Goal: Task Accomplishment & Management: Manage account settings

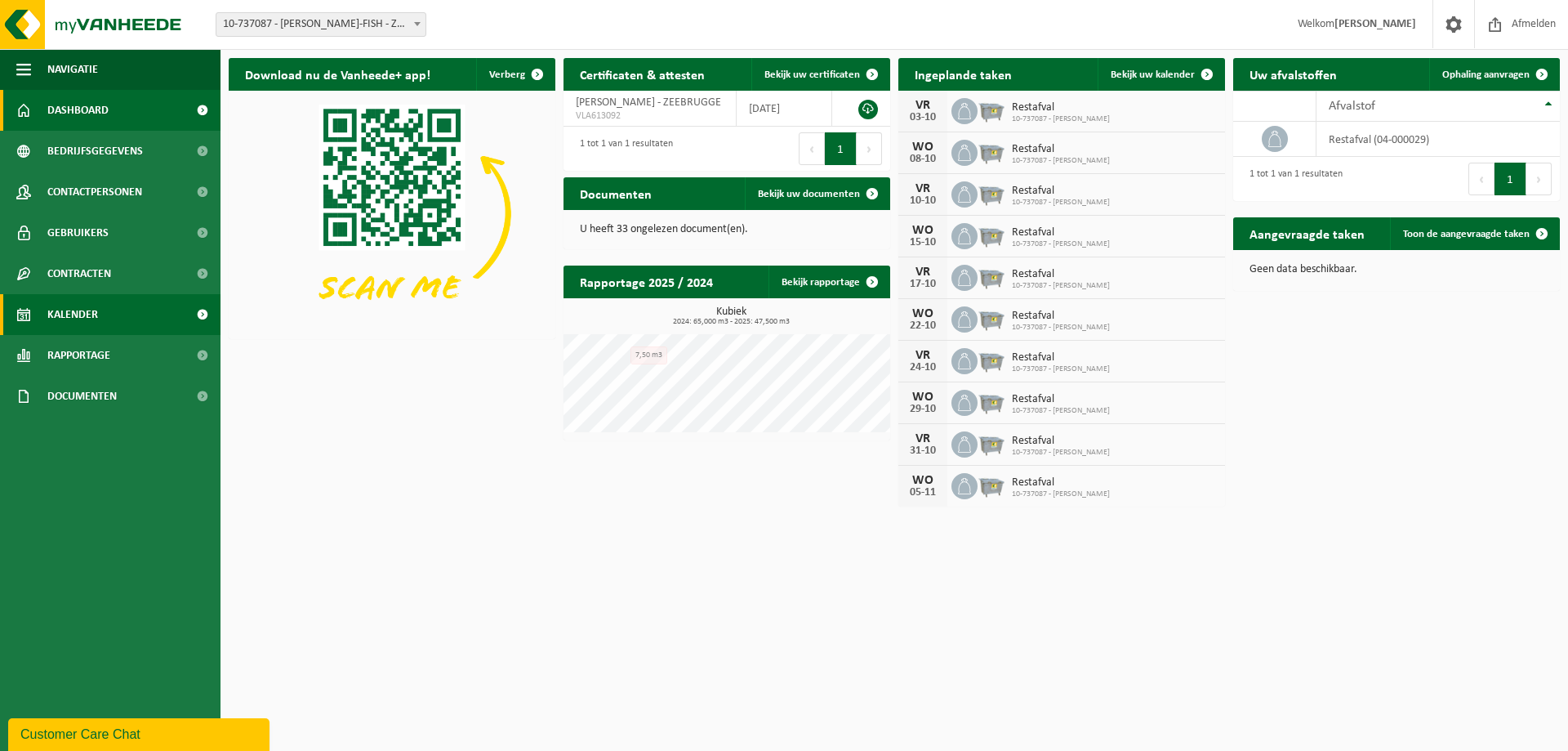
click at [114, 314] on link "Kalender" at bounding box center [110, 315] width 221 height 41
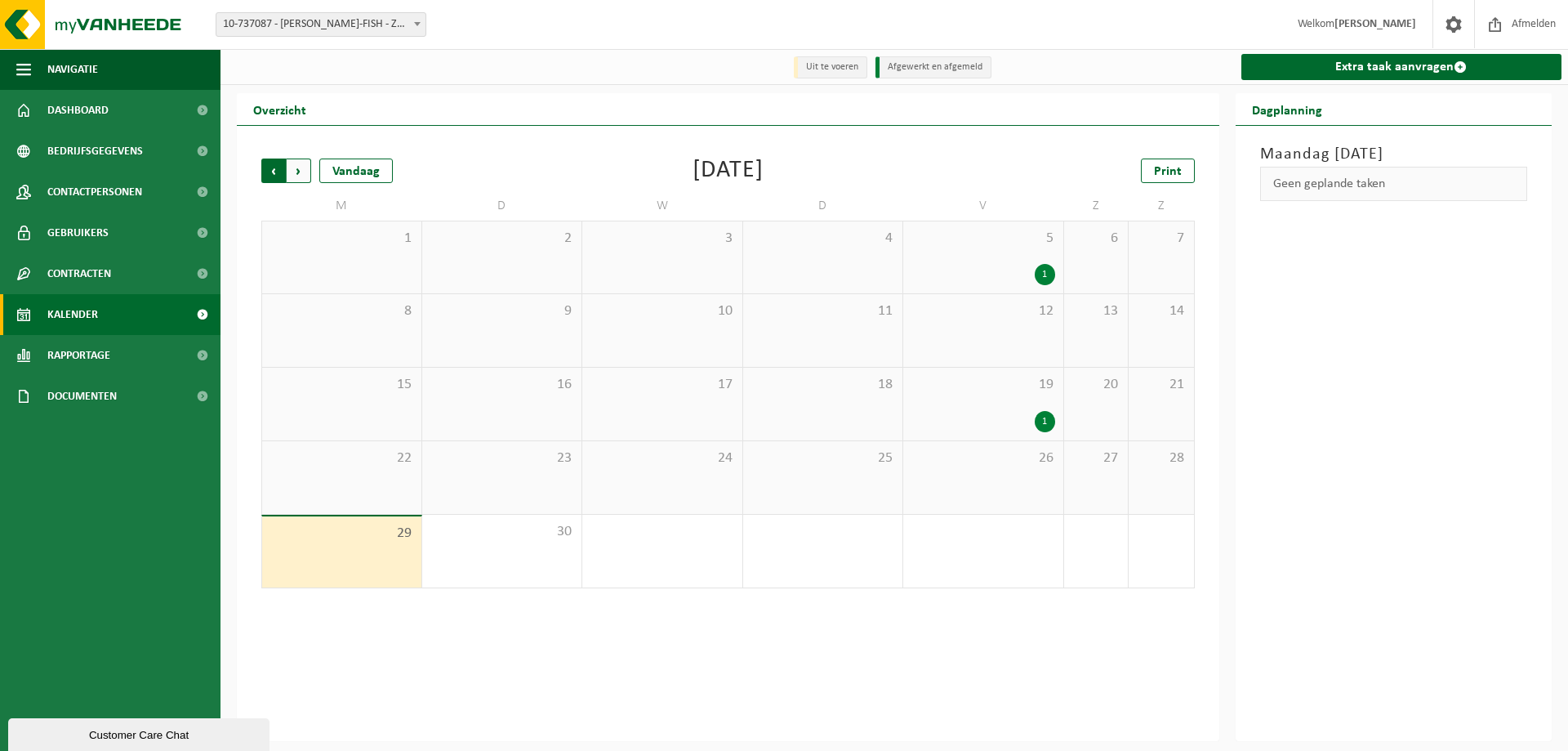
click at [296, 178] on span "Volgende" at bounding box center [298, 171] width 25 height 25
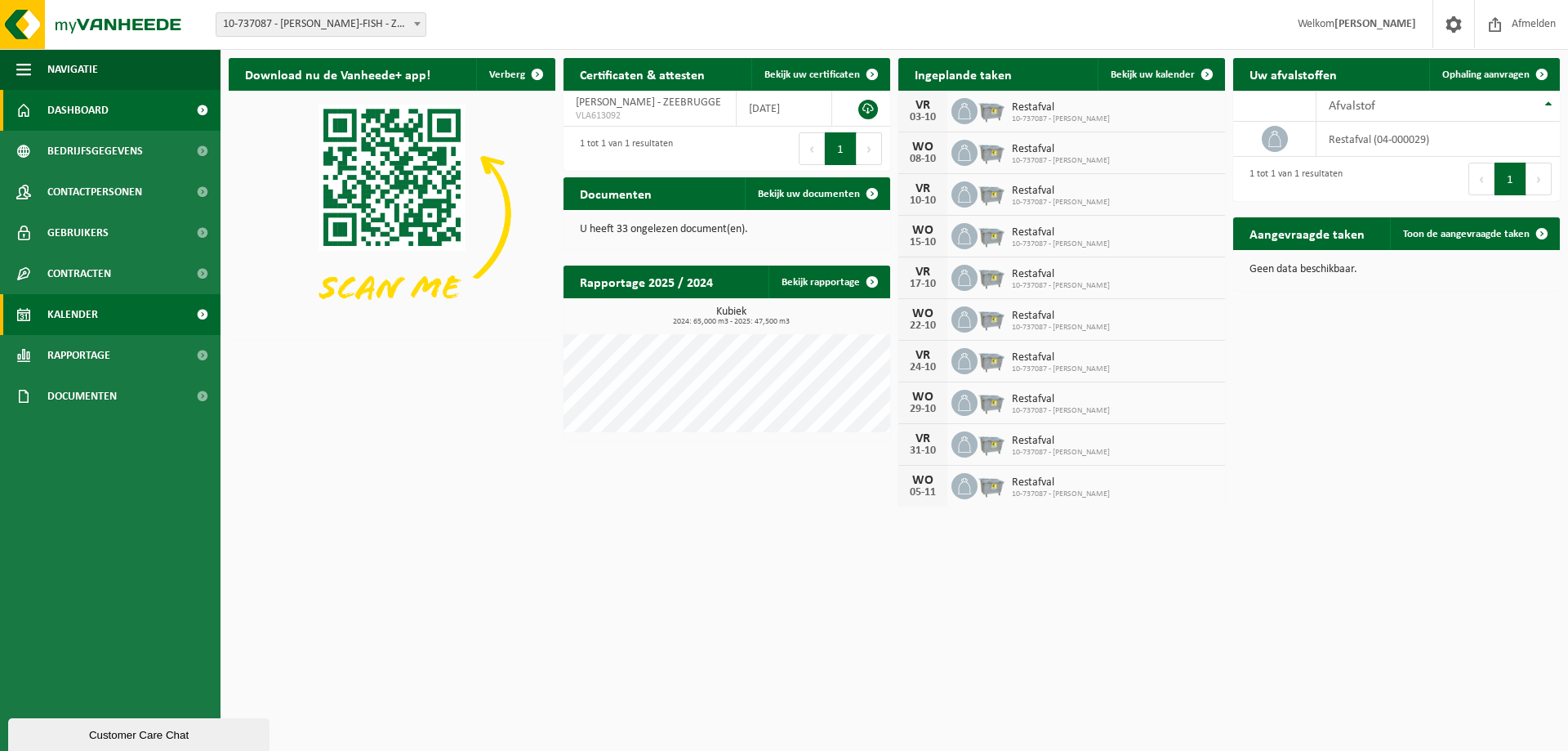
click at [63, 308] on span "Kalender" at bounding box center [72, 315] width 51 height 41
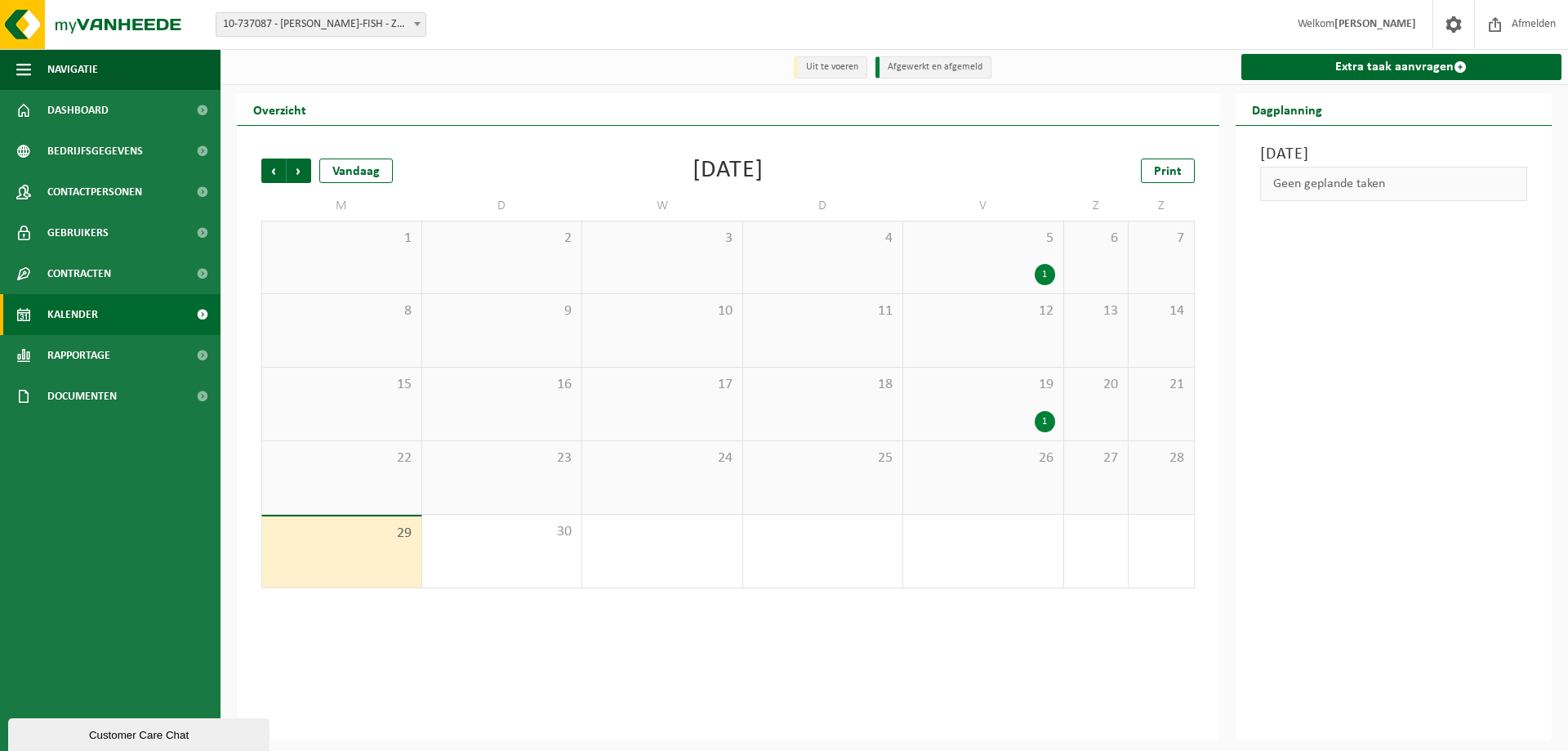
click at [311, 177] on div "Vorige Volgende Vandaag" at bounding box center [343, 171] width 164 height 25
click at [298, 176] on span "Volgende" at bounding box center [298, 171] width 25 height 25
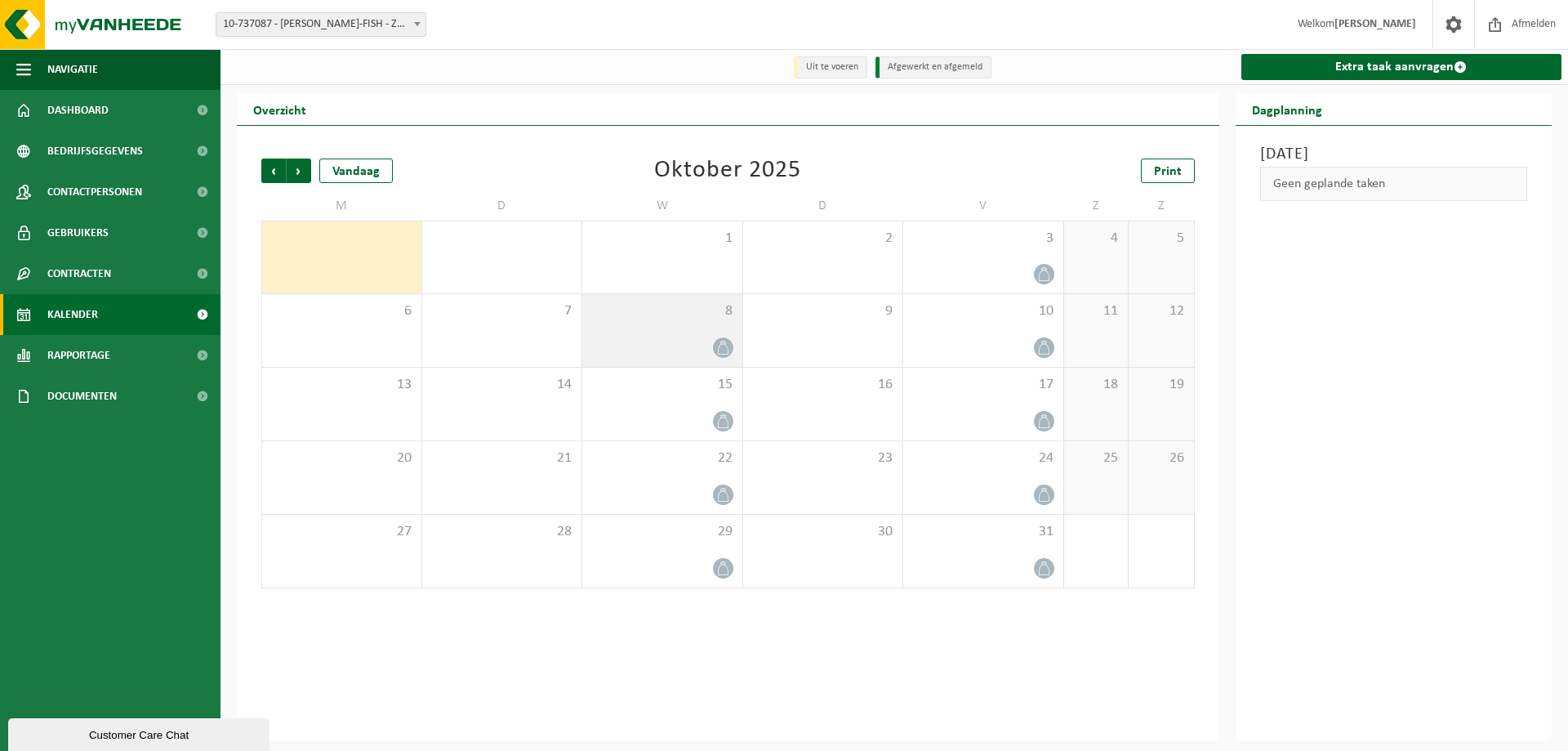
click at [676, 320] on span "8" at bounding box center [663, 312] width 144 height 18
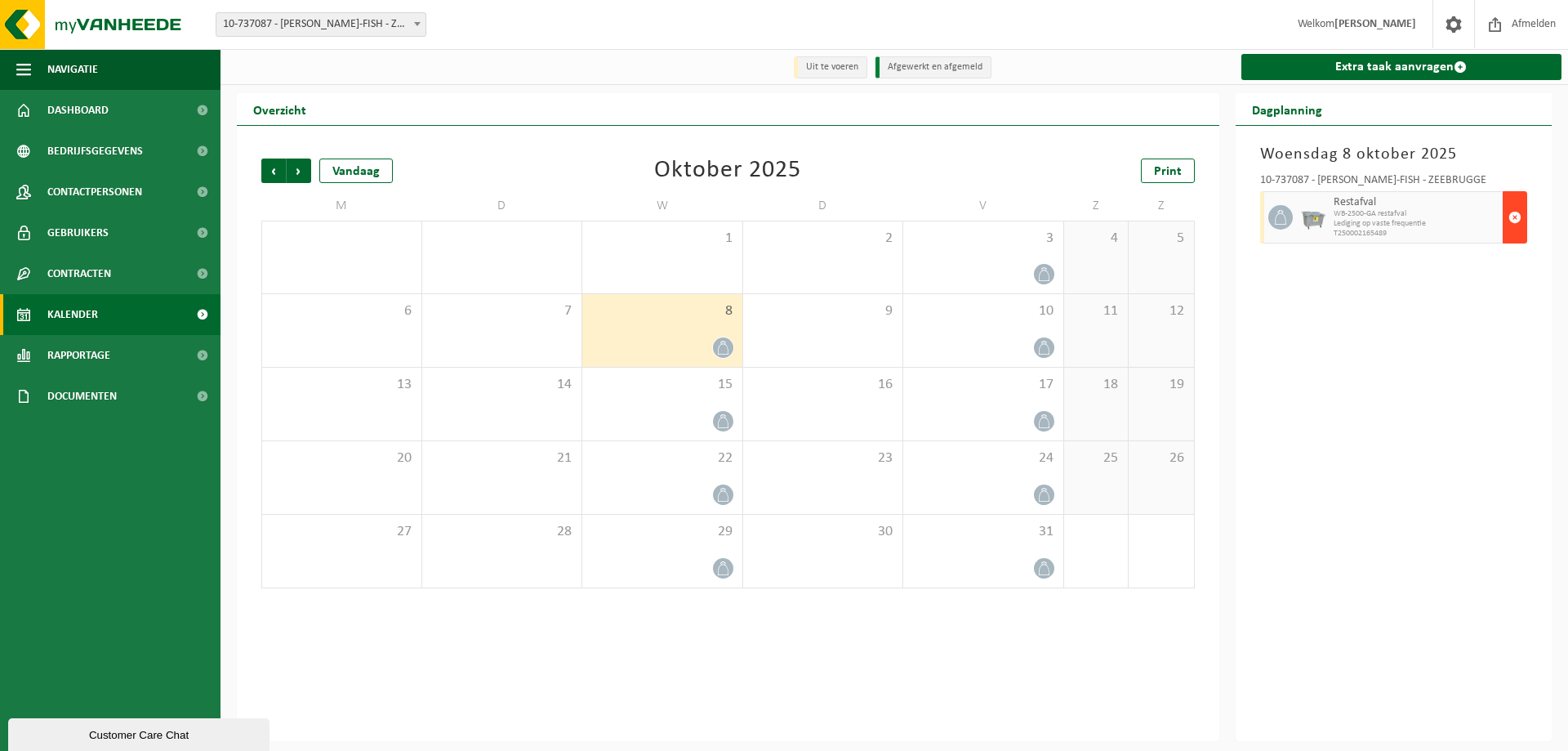
click at [1509, 214] on span "button" at bounding box center [1515, 217] width 13 height 33
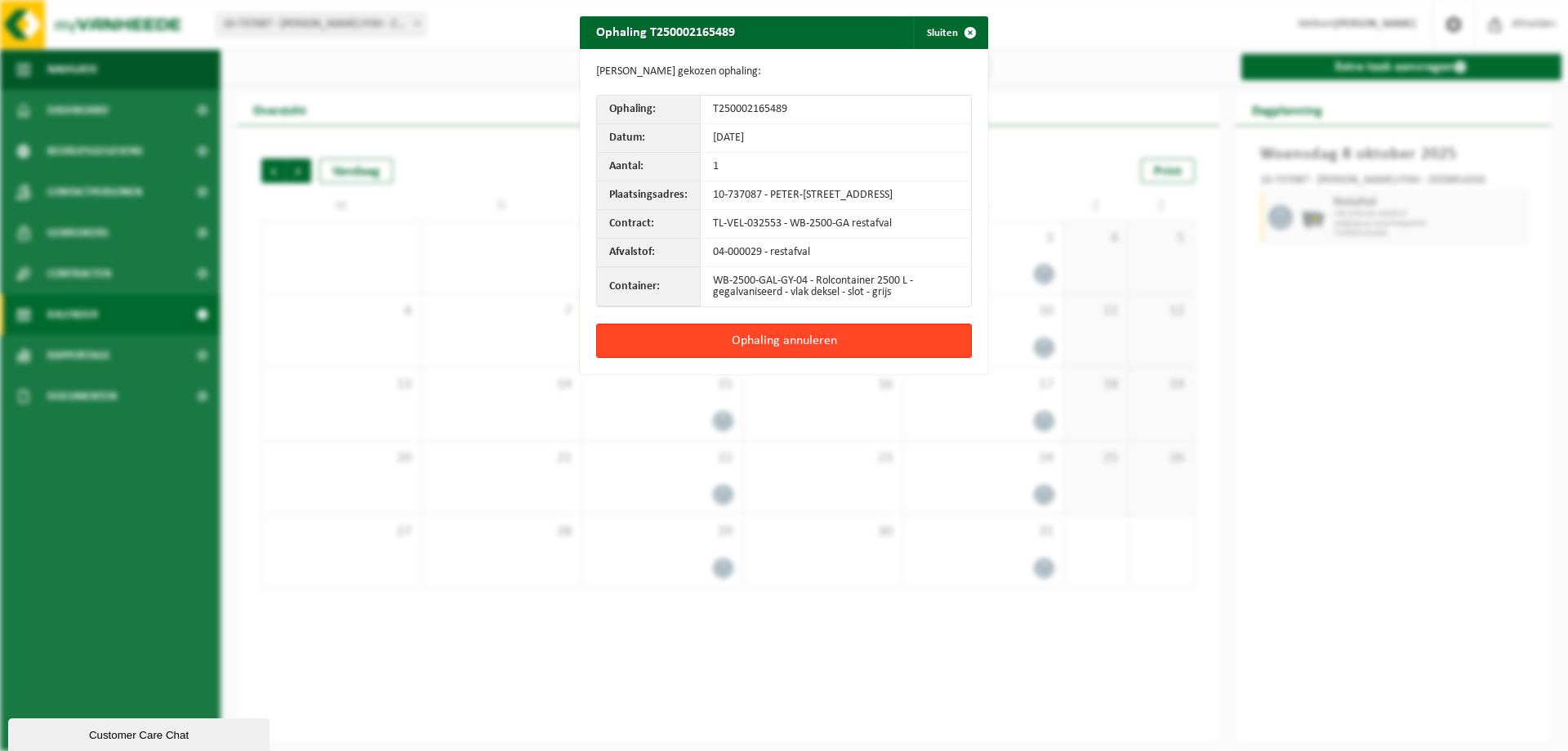
click at [858, 348] on button "Ophaling annuleren" at bounding box center [784, 341] width 375 height 34
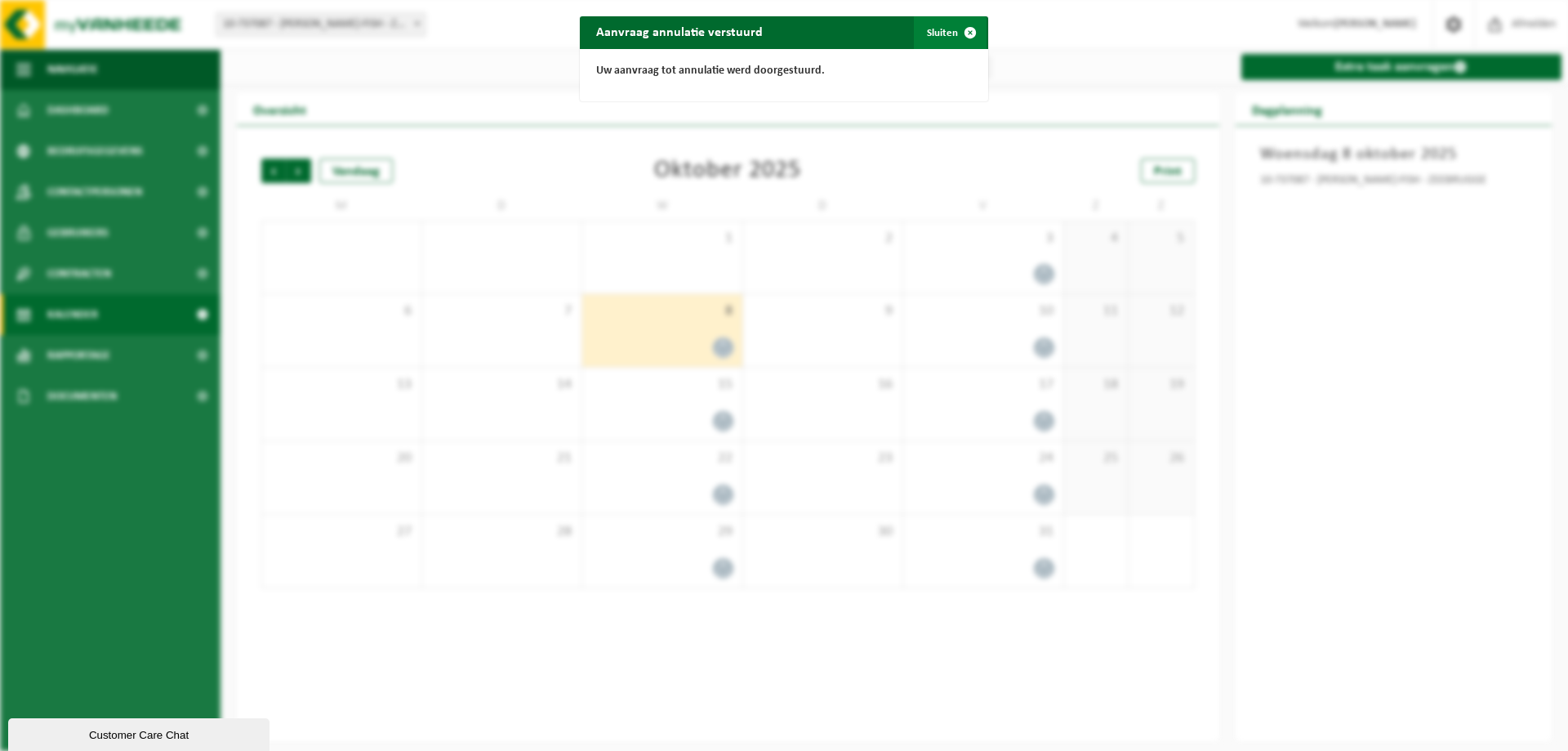
click at [957, 32] on span "button" at bounding box center [970, 32] width 33 height 33
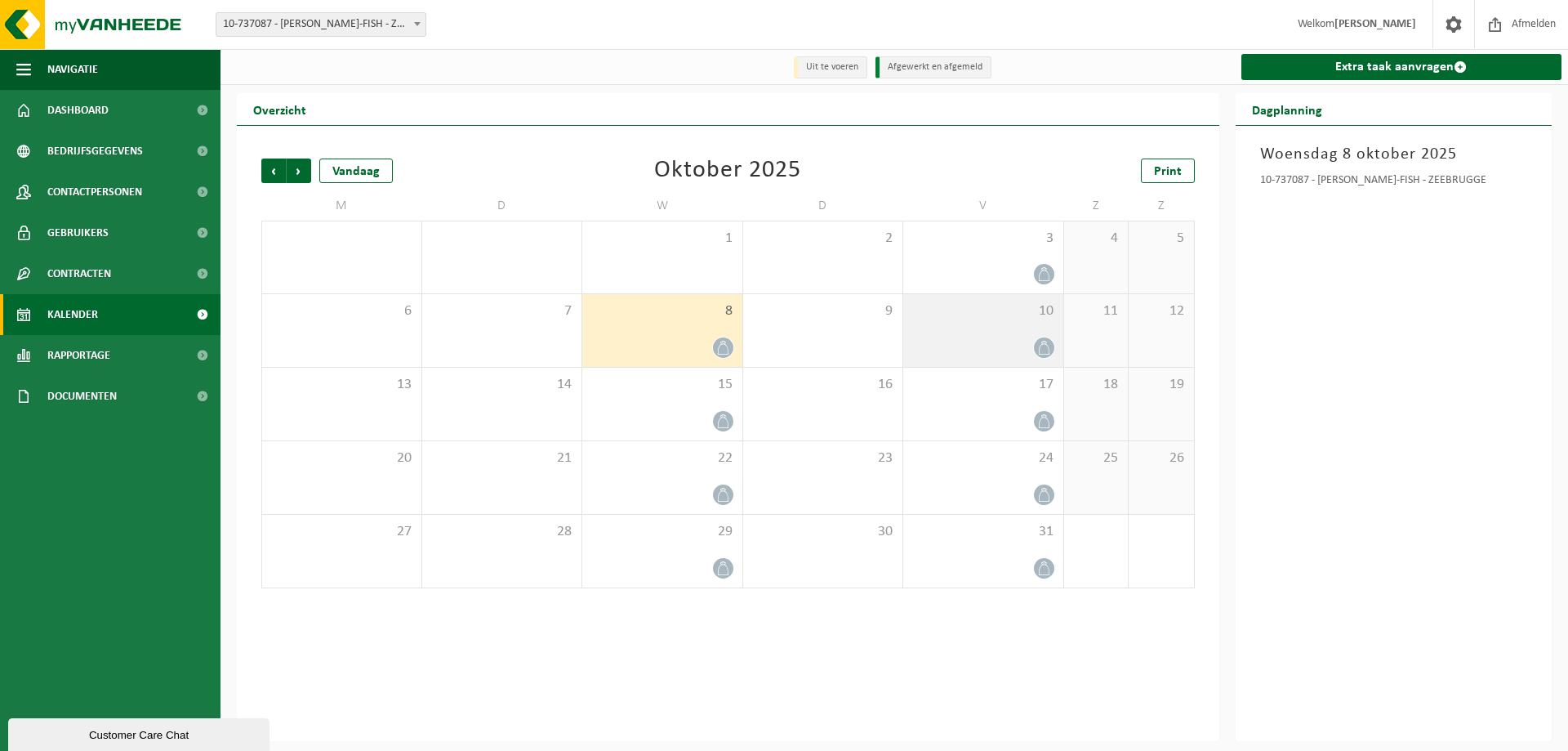
click at [1039, 329] on div "10" at bounding box center [983, 331] width 160 height 73
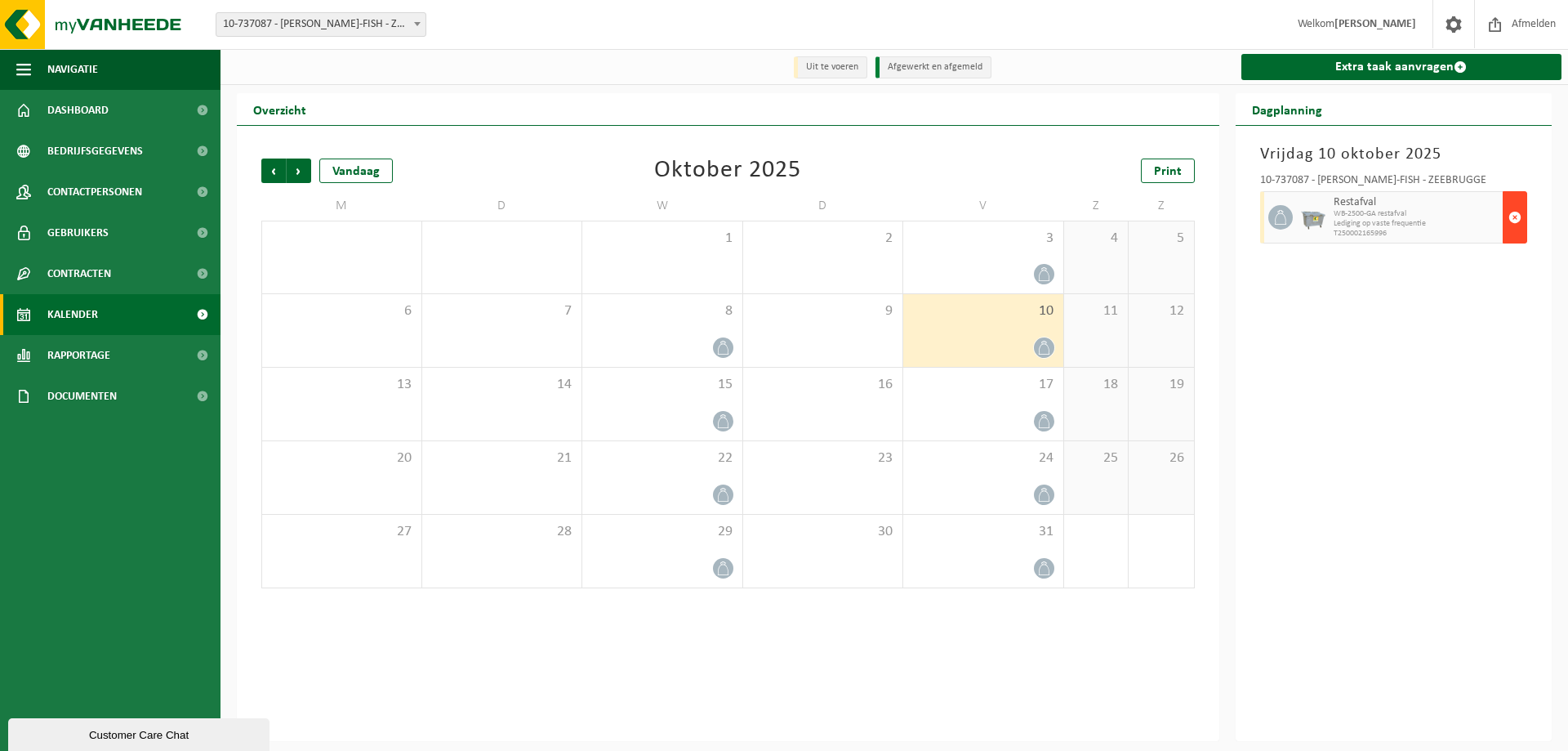
click at [1514, 234] on span "button" at bounding box center [1515, 217] width 13 height 33
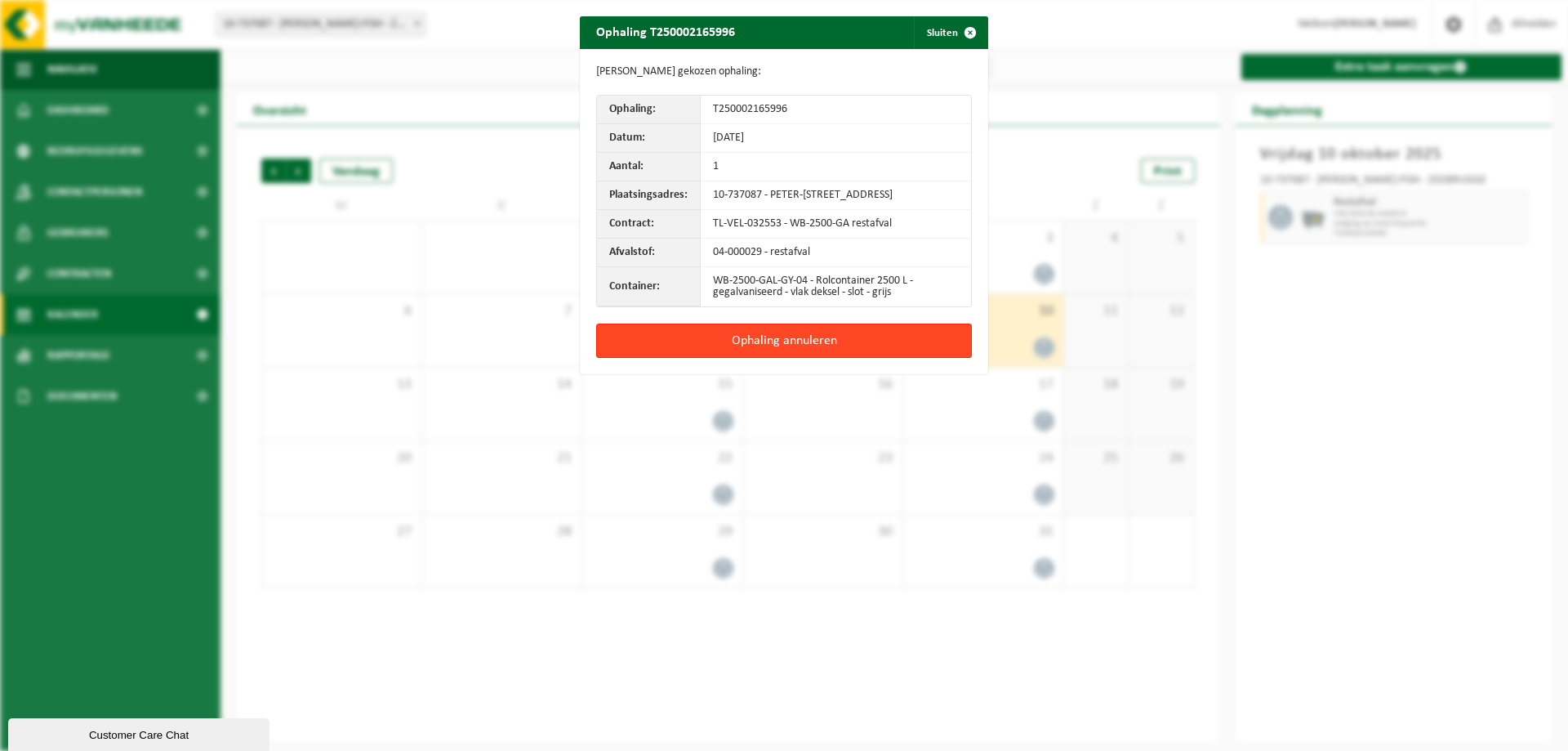
click at [866, 358] on button "Ophaling annuleren" at bounding box center [784, 341] width 375 height 34
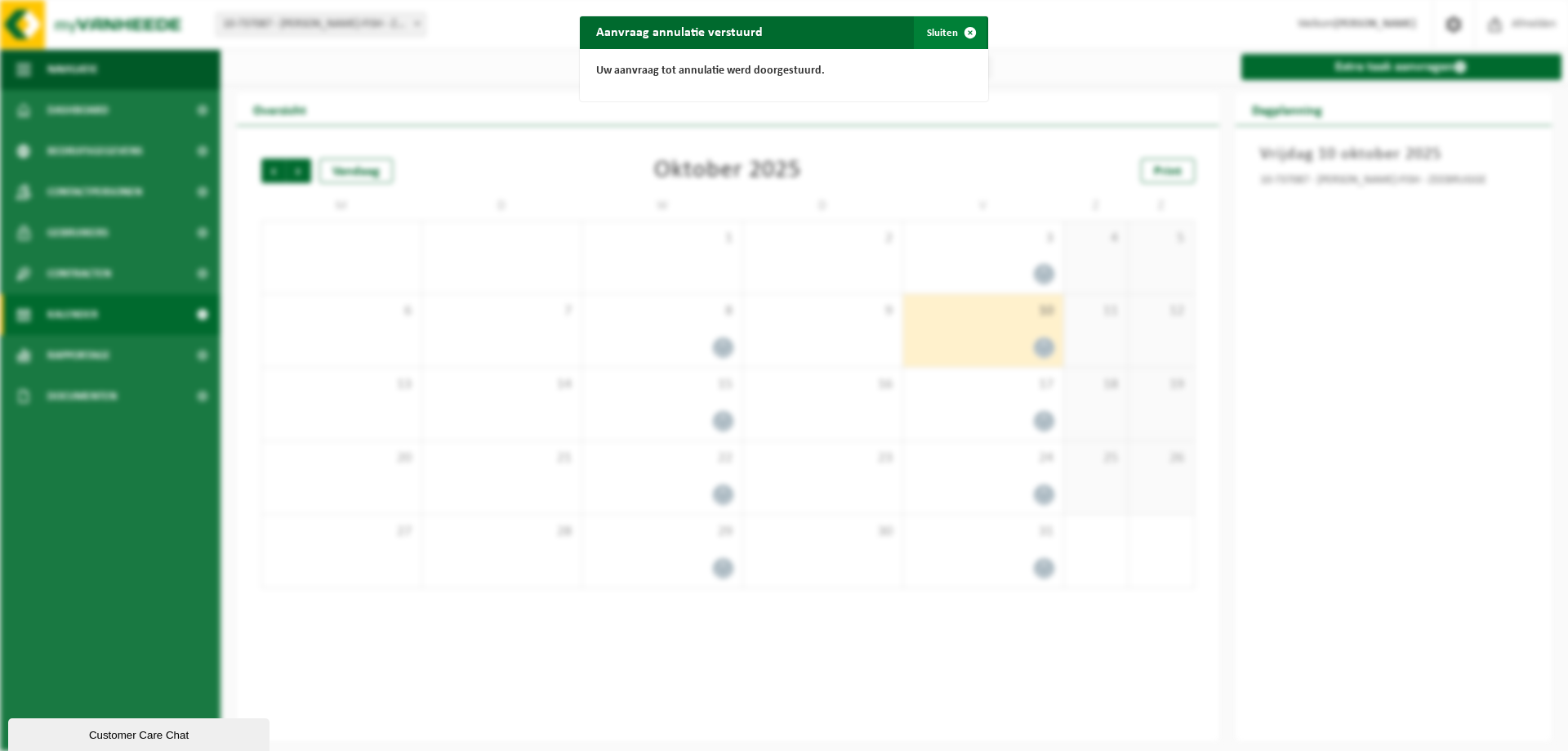
drag, startPoint x: 953, startPoint y: 37, endPoint x: 857, endPoint y: 11, distance: 99.5
click at [954, 37] on span "button" at bounding box center [970, 32] width 33 height 33
